Goal: Task Accomplishment & Management: Complete application form

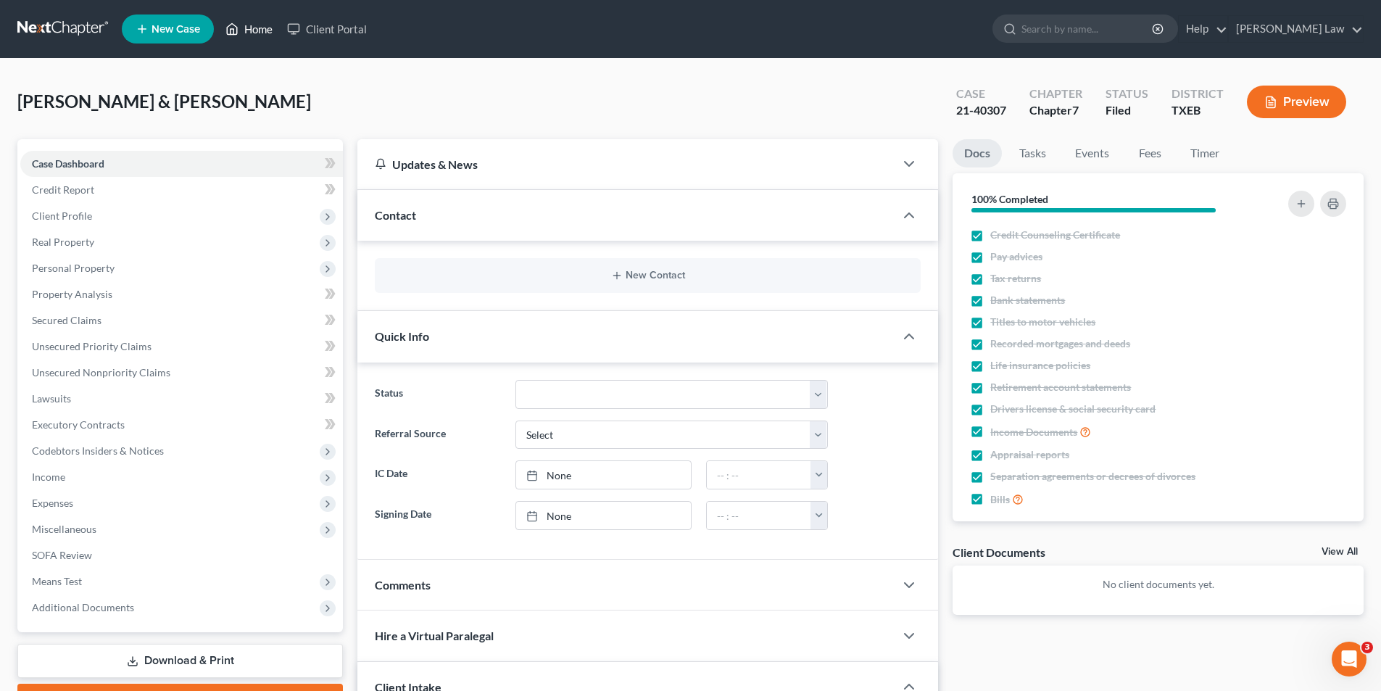
click at [243, 30] on link "Home" at bounding box center [249, 29] width 62 height 26
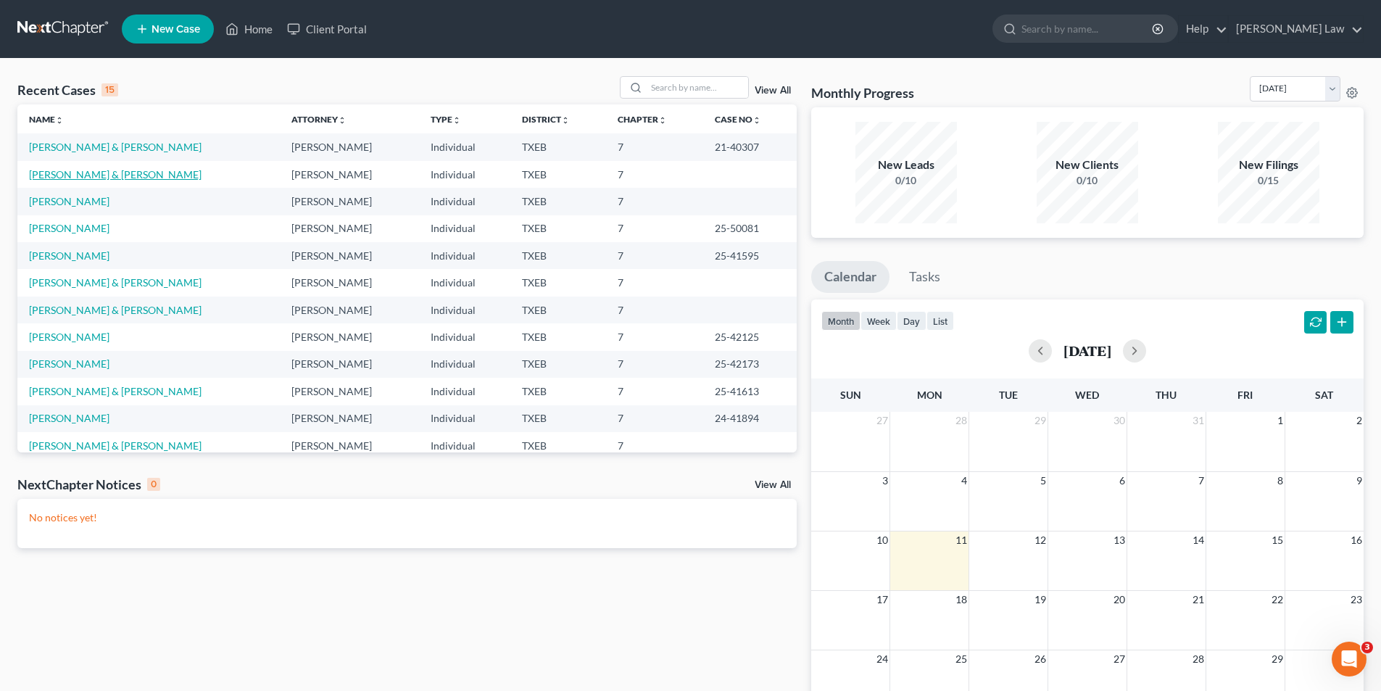
click at [75, 176] on link "[PERSON_NAME] & [PERSON_NAME]" at bounding box center [115, 174] width 172 height 12
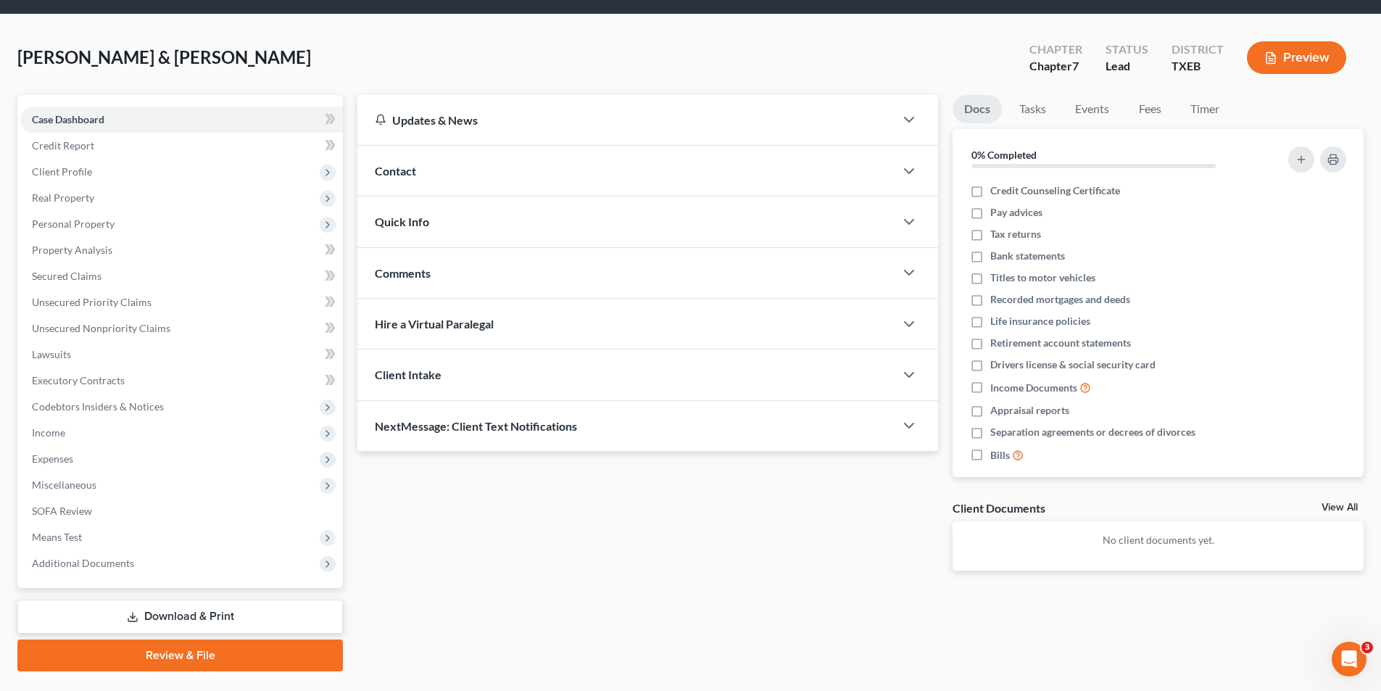
scroll to position [80, 0]
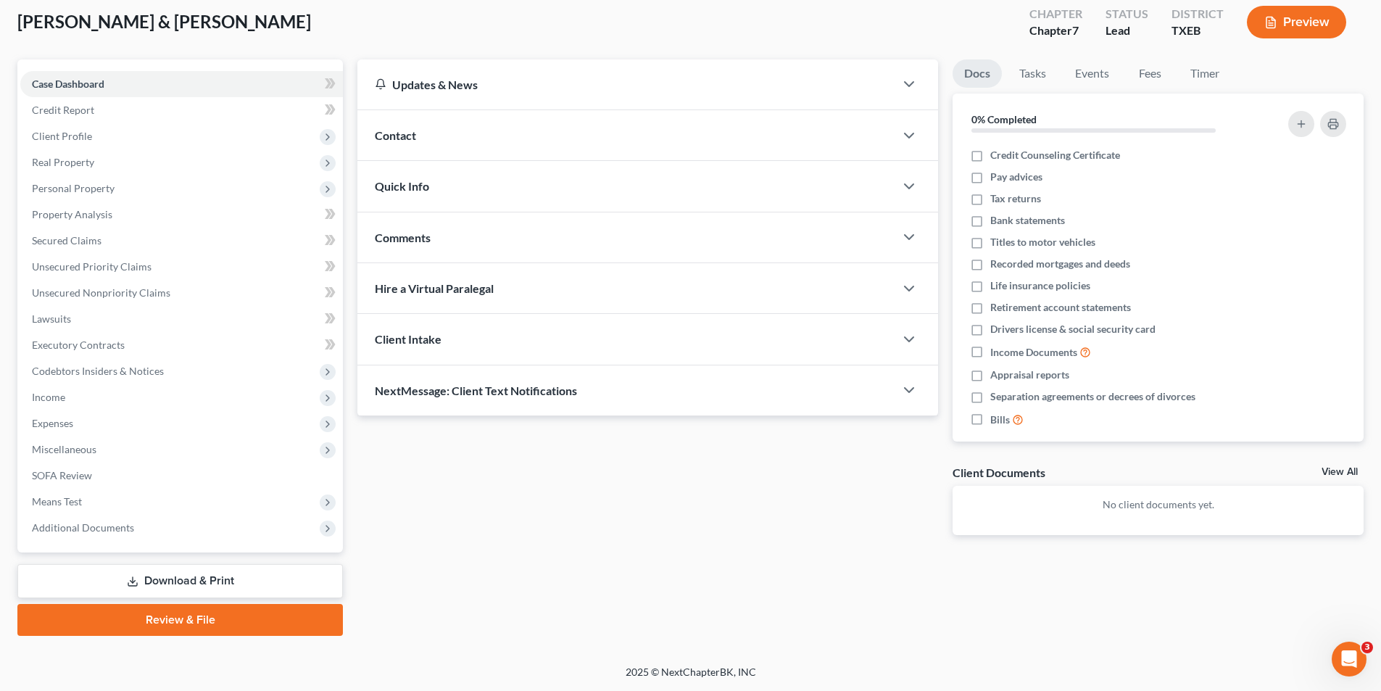
click at [171, 617] on link "Review & File" at bounding box center [179, 620] width 325 height 32
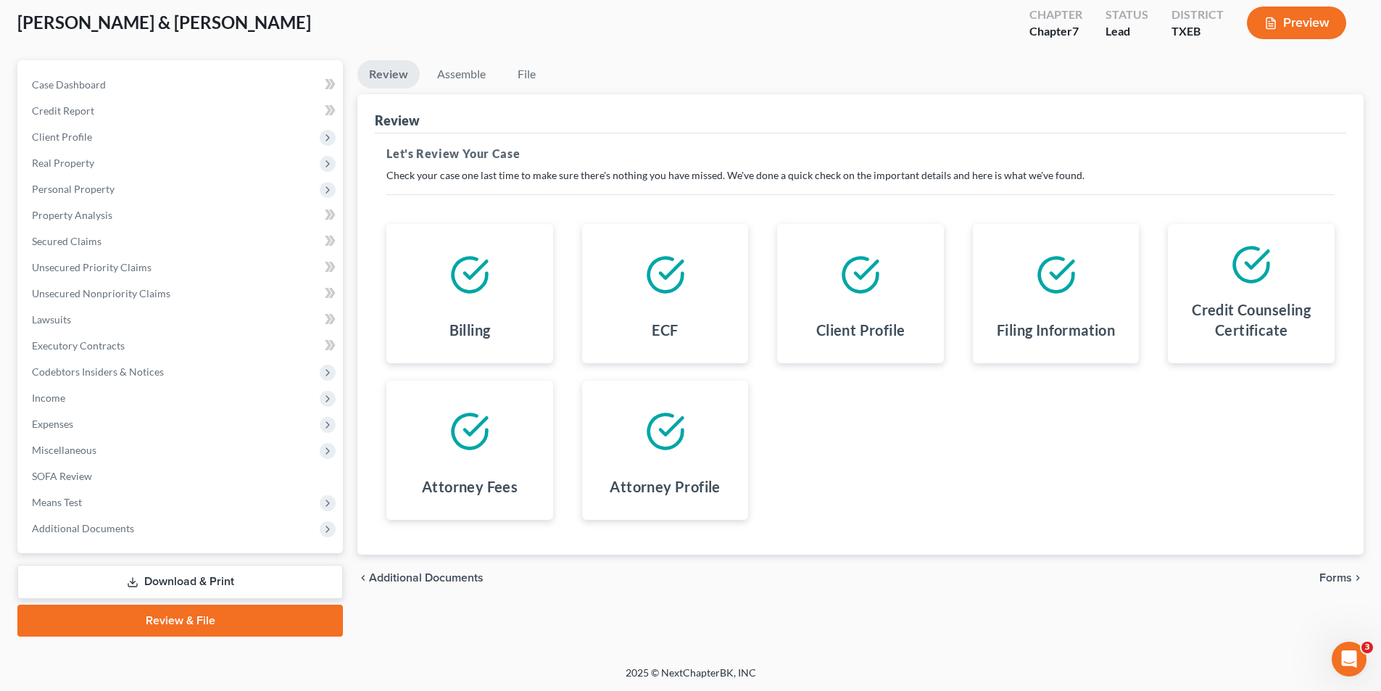
scroll to position [80, 0]
click at [1347, 571] on span "Forms" at bounding box center [1335, 577] width 33 height 12
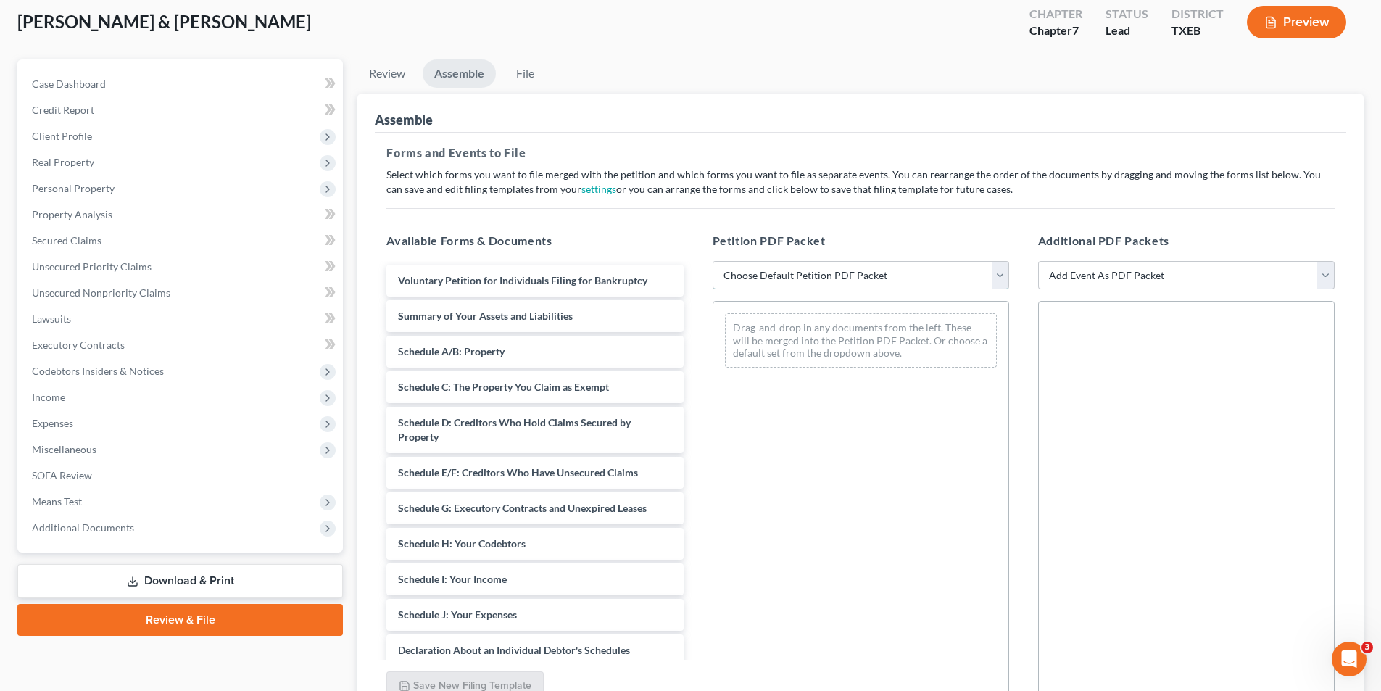
click at [804, 275] on select "Choose Default Petition PDF Packet Emergency Filing (Voluntary Petition and Cre…" at bounding box center [860, 275] width 296 height 29
select select "1"
click at [712, 261] on select "Choose Default Petition PDF Packet Emergency Filing (Voluntary Petition and Cre…" at bounding box center [860, 275] width 296 height 29
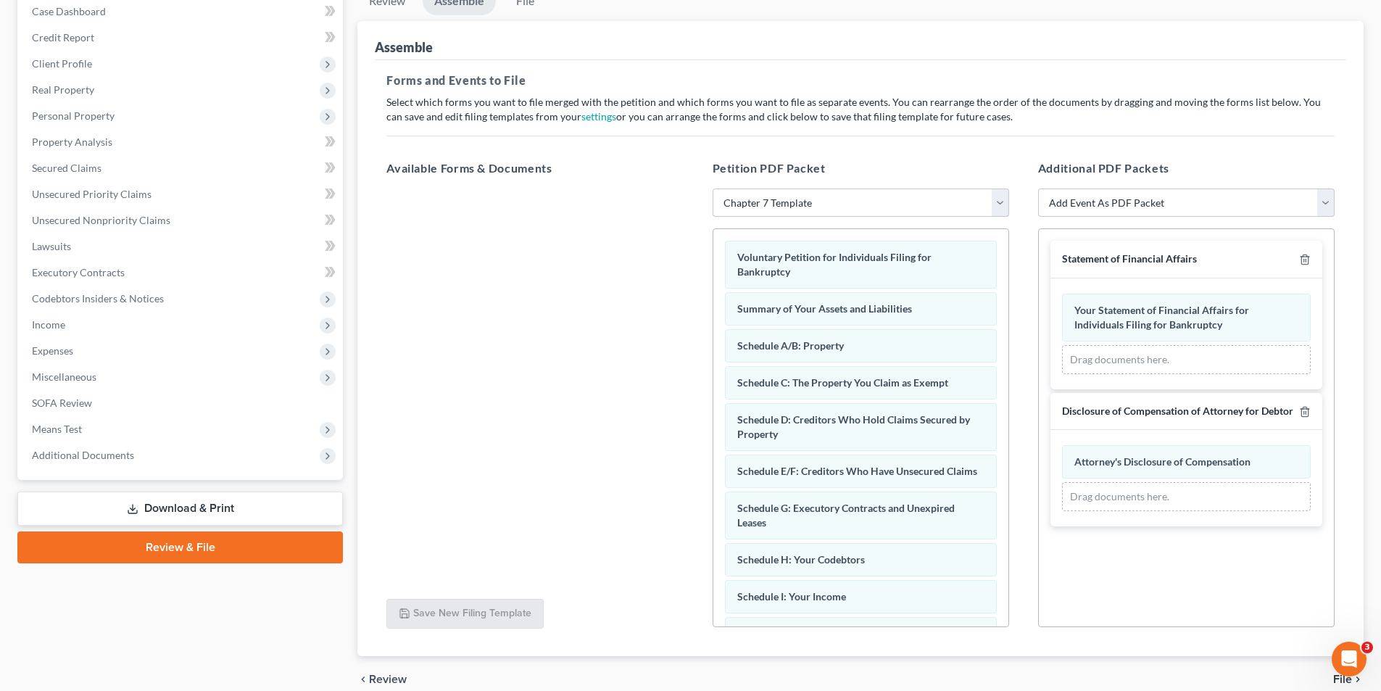
scroll to position [219, 0]
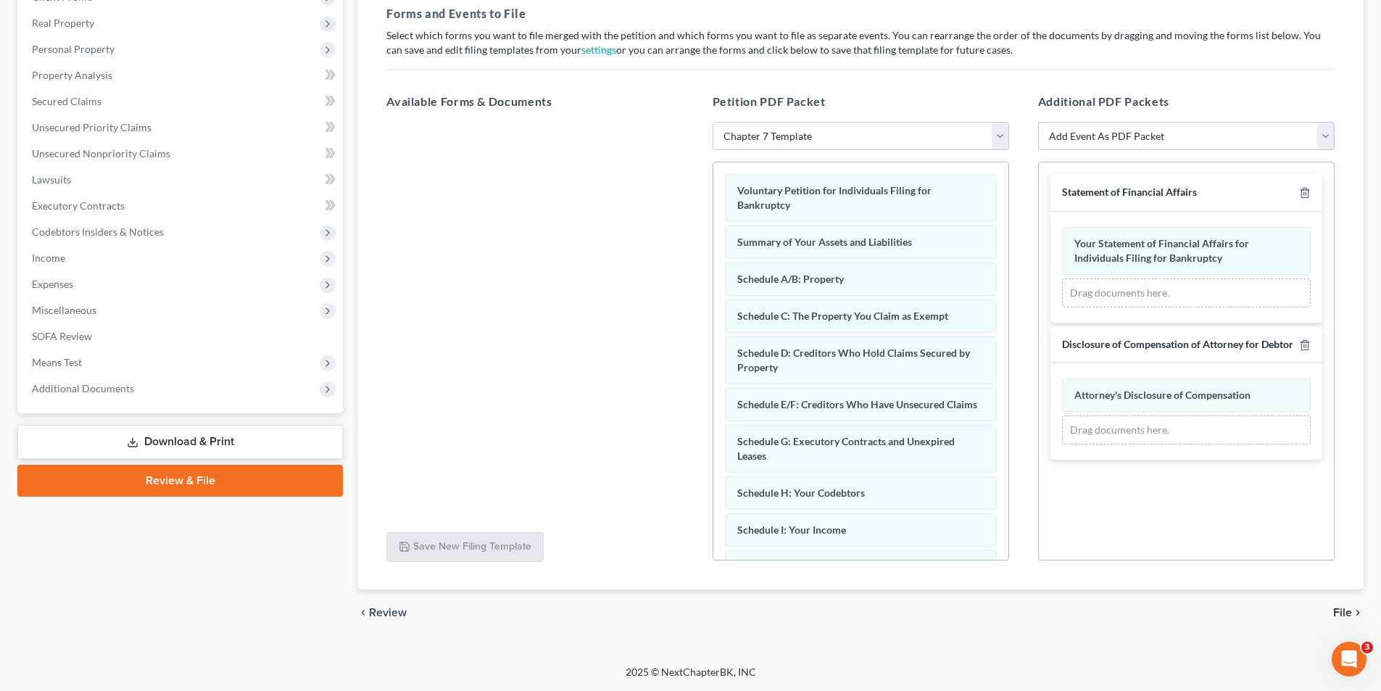
click at [1337, 612] on span "File" at bounding box center [1342, 613] width 19 height 12
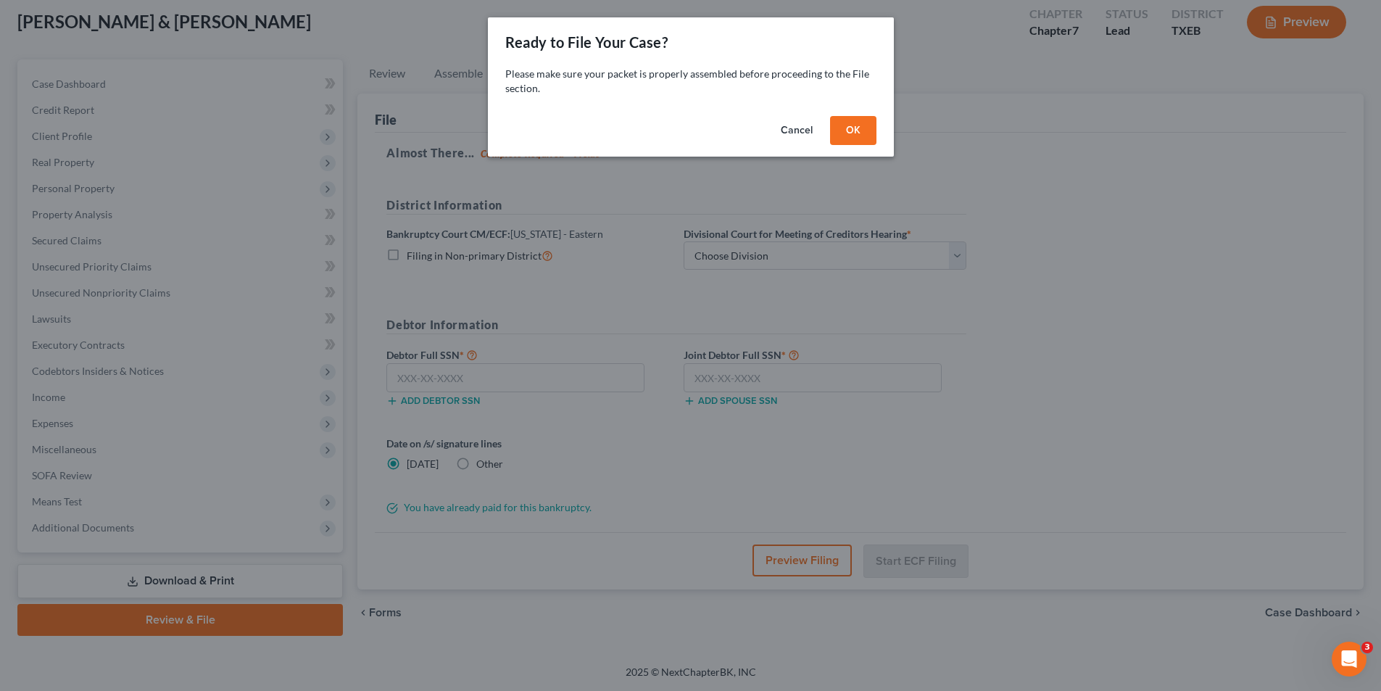
scroll to position [80, 0]
click at [861, 128] on button "OK" at bounding box center [858, 130] width 46 height 29
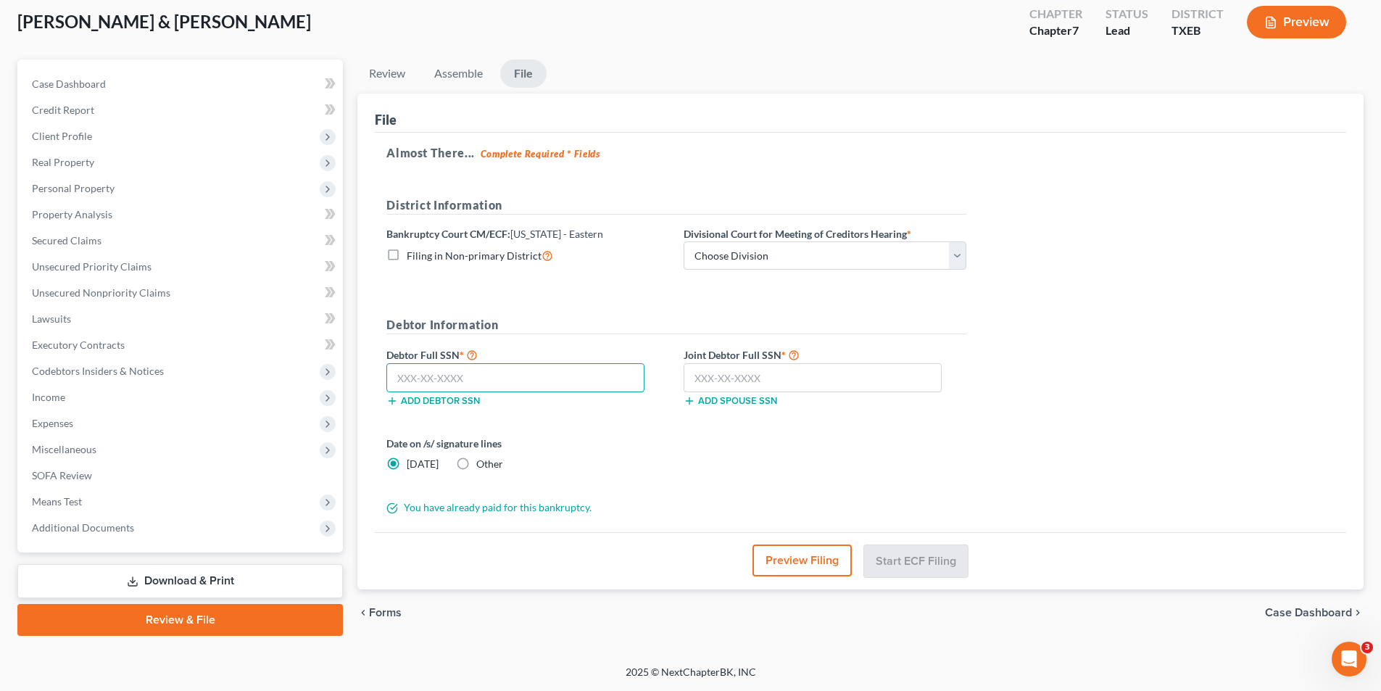
click at [428, 374] on input "text" at bounding box center [515, 377] width 258 height 29
click at [550, 391] on input "text" at bounding box center [515, 377] width 258 height 29
type input "4"
type input "459-23-1890"
click at [736, 369] on input "text" at bounding box center [812, 377] width 258 height 29
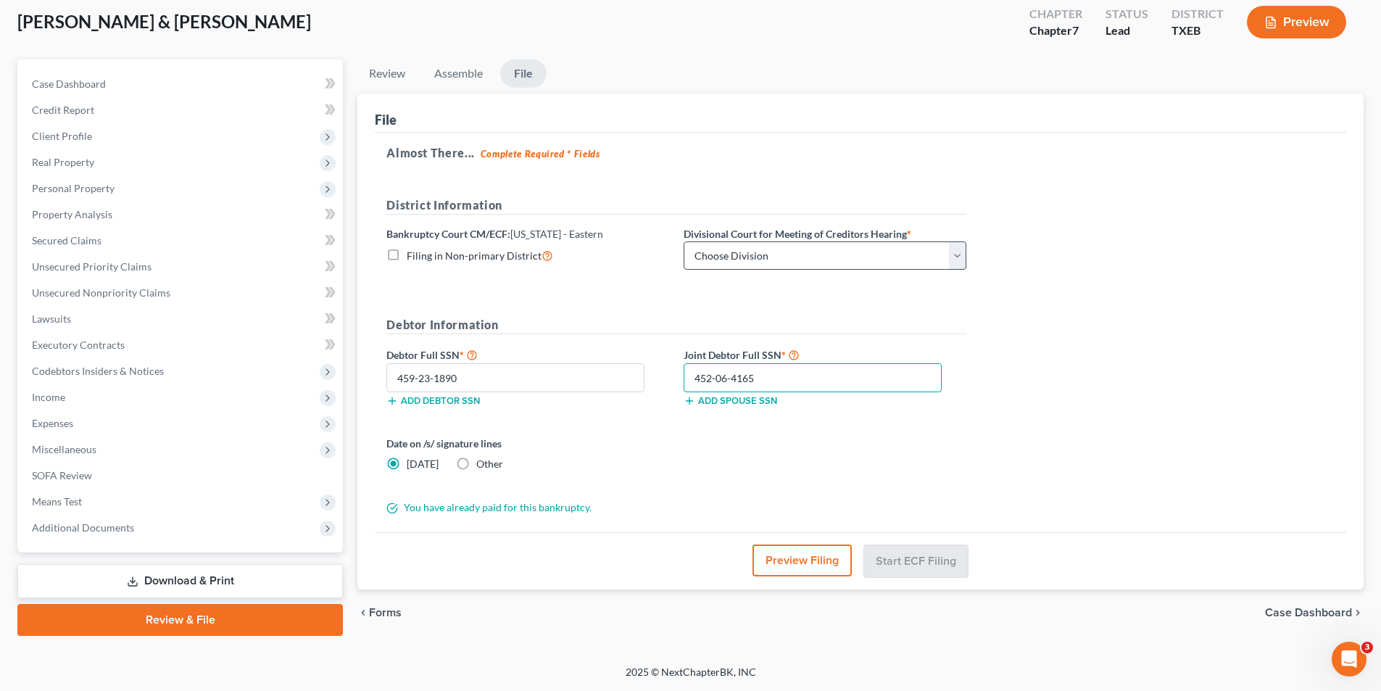
type input "452-06-4165"
click at [771, 259] on select "Choose Division Beaumont Lufkin [PERSON_NAME] ([GEOGRAPHIC_DATA]) Texarkana [PE…" at bounding box center [824, 255] width 283 height 29
select select "3"
click at [683, 241] on select "Choose Division Beaumont Lufkin [PERSON_NAME] ([GEOGRAPHIC_DATA]) Texarkana [PE…" at bounding box center [824, 255] width 283 height 29
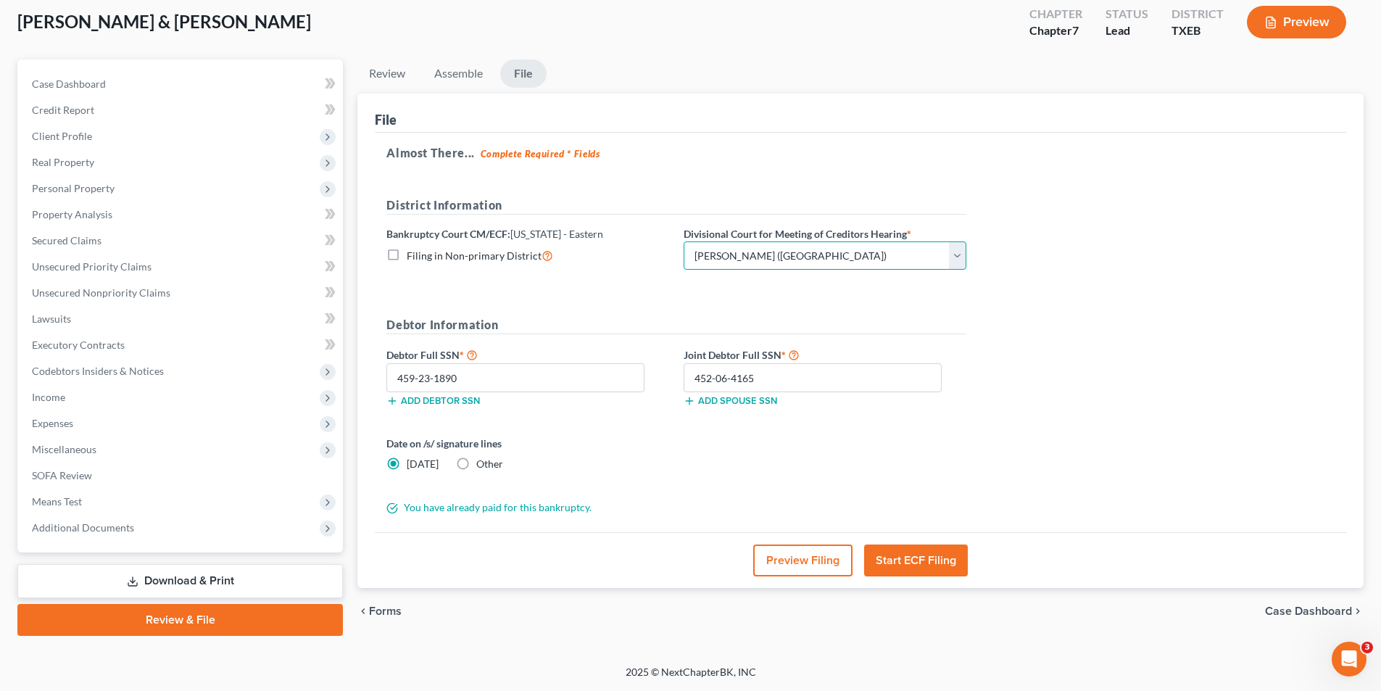
click at [754, 265] on select "Choose Division Beaumont Lufkin [PERSON_NAME] ([GEOGRAPHIC_DATA]) Texarkana [PE…" at bounding box center [824, 255] width 283 height 29
click at [827, 241] on select "Choose Division Beaumont Lufkin [PERSON_NAME] ([GEOGRAPHIC_DATA]) Texarkana [PE…" at bounding box center [824, 255] width 283 height 29
click at [683, 241] on select "Choose Division Beaumont Lufkin [PERSON_NAME] ([GEOGRAPHIC_DATA]) Texarkana [PE…" at bounding box center [824, 255] width 283 height 29
click at [934, 565] on button "Start ECF Filing" at bounding box center [916, 560] width 104 height 32
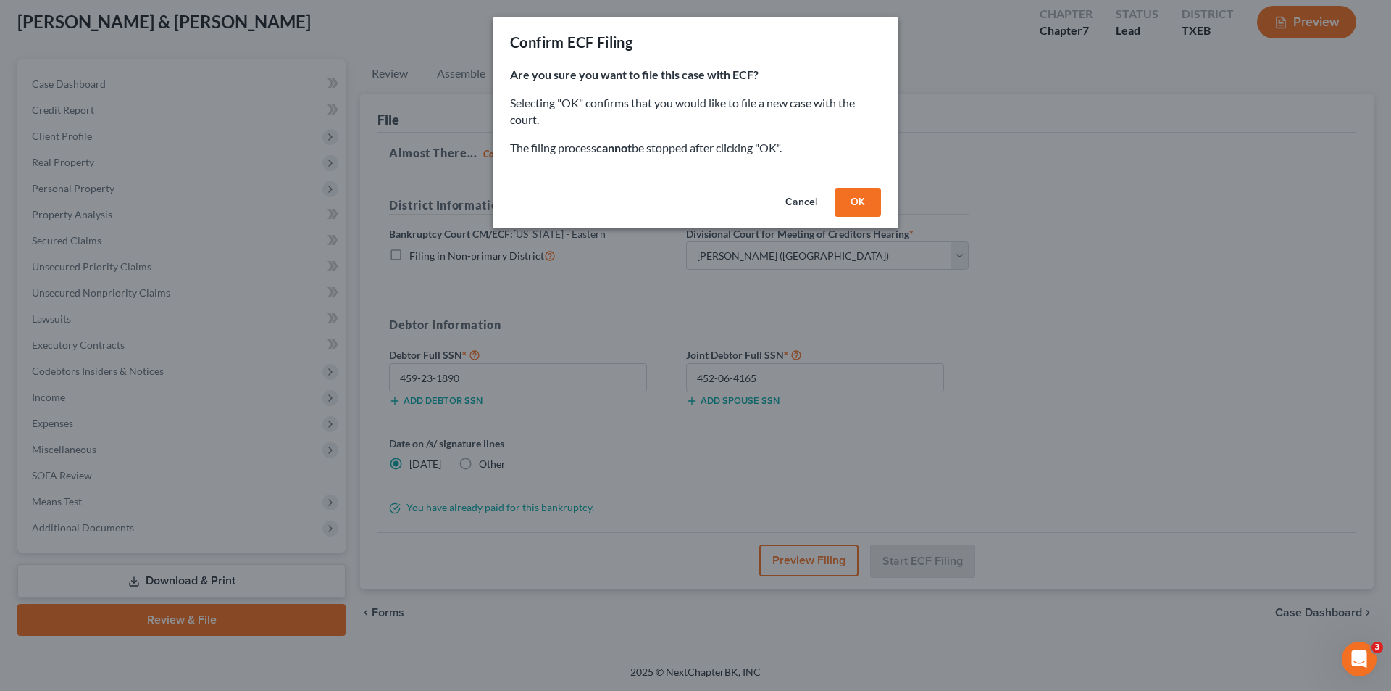
click at [854, 204] on button "OK" at bounding box center [858, 202] width 46 height 29
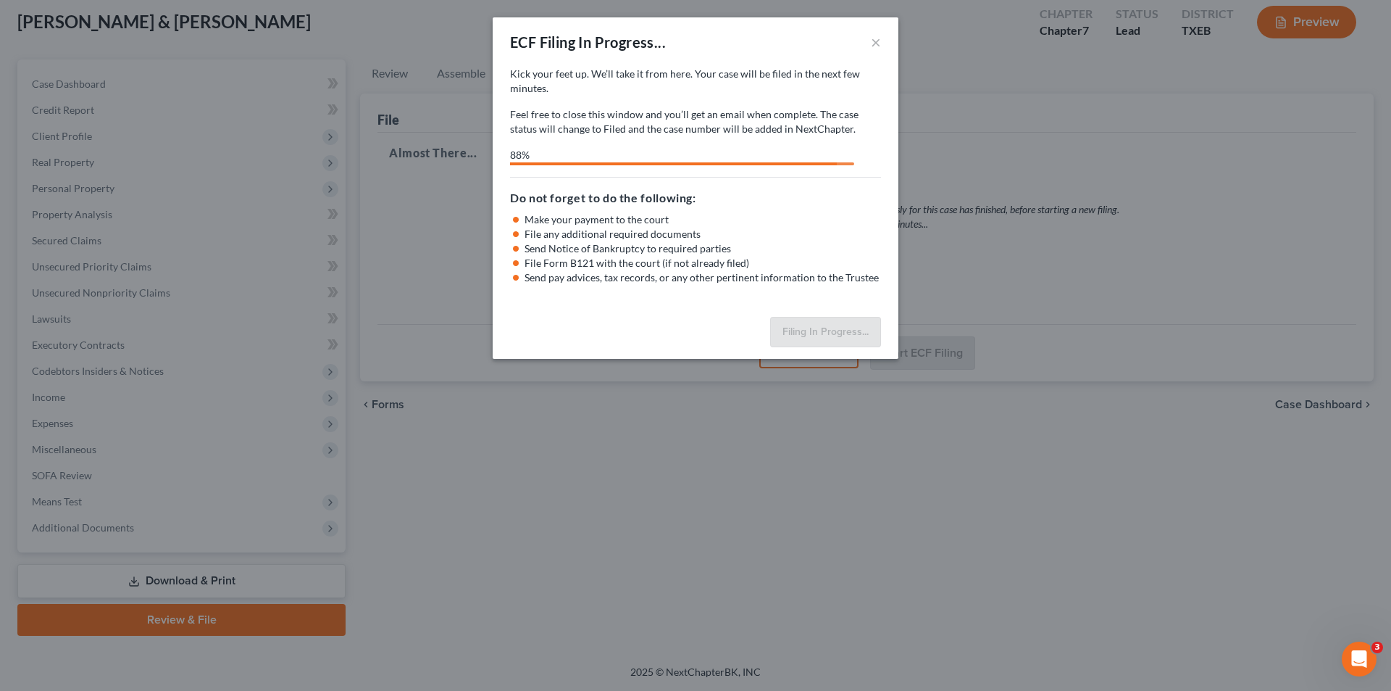
select select "3"
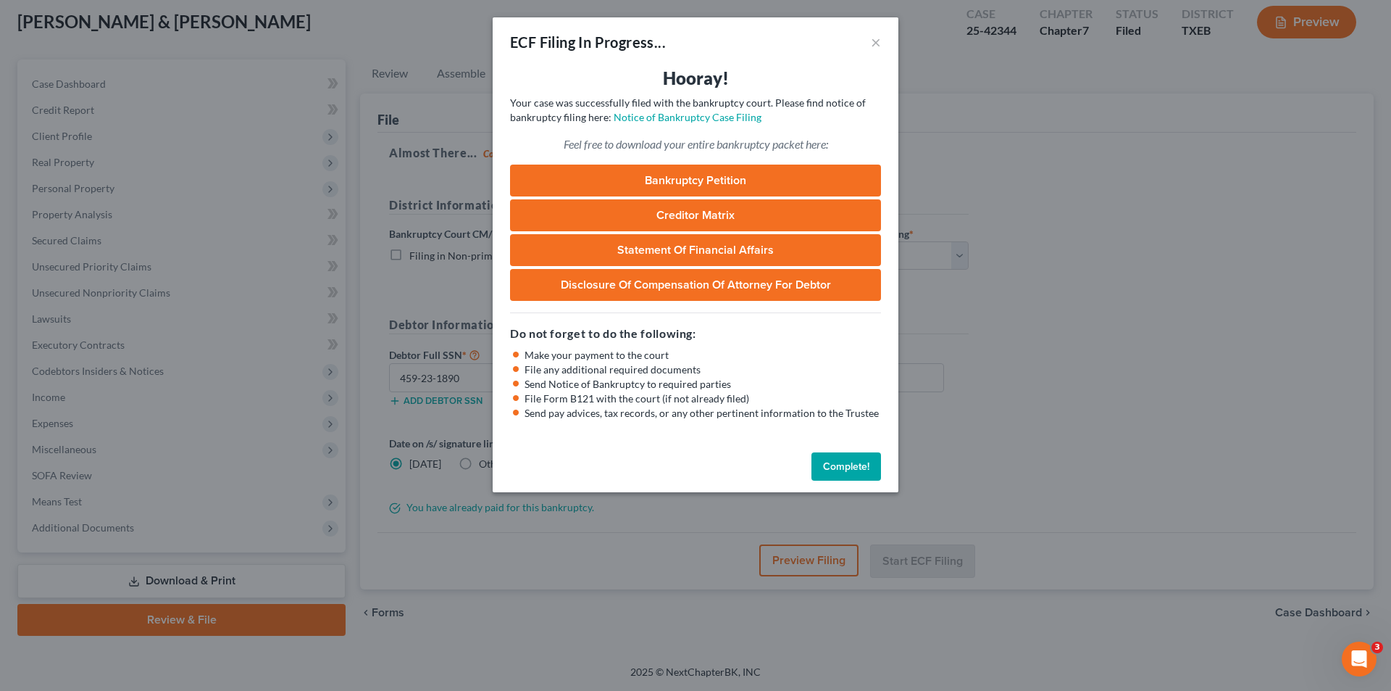
click at [849, 466] on button "Complete!" at bounding box center [847, 466] width 70 height 29
